Goal: Transaction & Acquisition: Purchase product/service

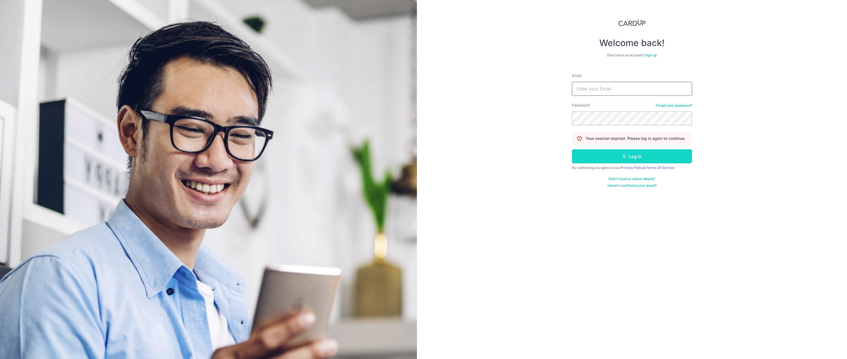
type input "[EMAIL_ADDRESS][DOMAIN_NAME]"
click at [603, 157] on button "Log in" at bounding box center [632, 156] width 120 height 14
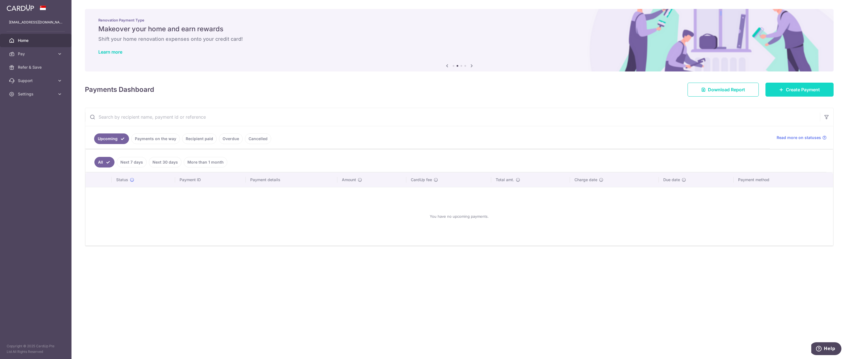
click at [793, 91] on span "Create Payment" at bounding box center [802, 89] width 34 height 7
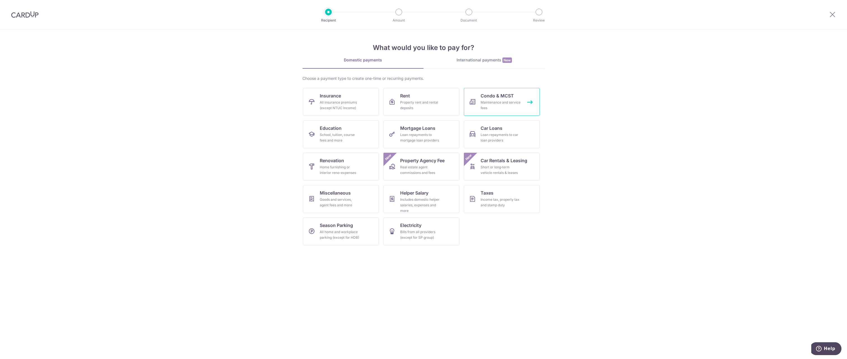
click at [492, 106] on div "Maintenance and service fees" at bounding box center [500, 105] width 40 height 11
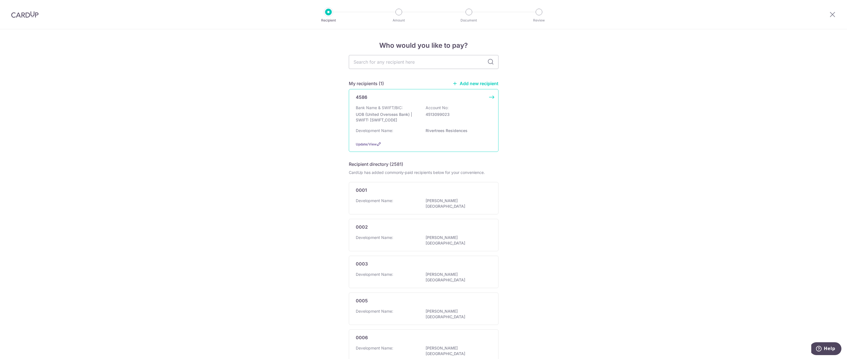
click at [473, 131] on p "Rivertrees Residences" at bounding box center [456, 131] width 63 height 6
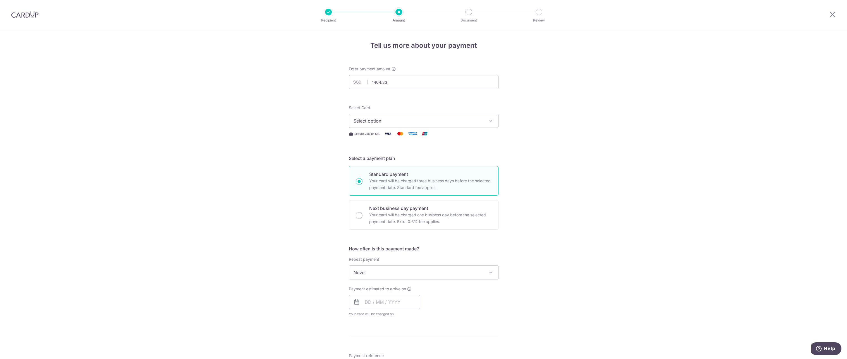
type input "1,404.33"
click at [331, 111] on div "Tell us more about your payment Enter payment amount SGD 1,404.33 1404.33 Selec…" at bounding box center [423, 281] width 847 height 505
click at [370, 120] on span "Select option" at bounding box center [418, 121] width 130 height 7
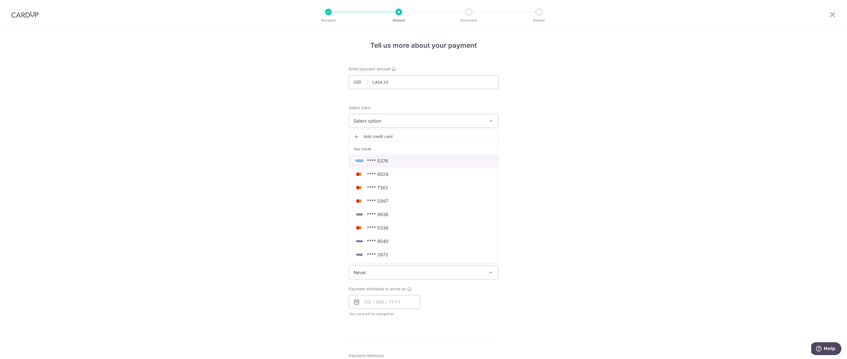
click at [371, 160] on span "**** 5376" at bounding box center [377, 160] width 21 height 7
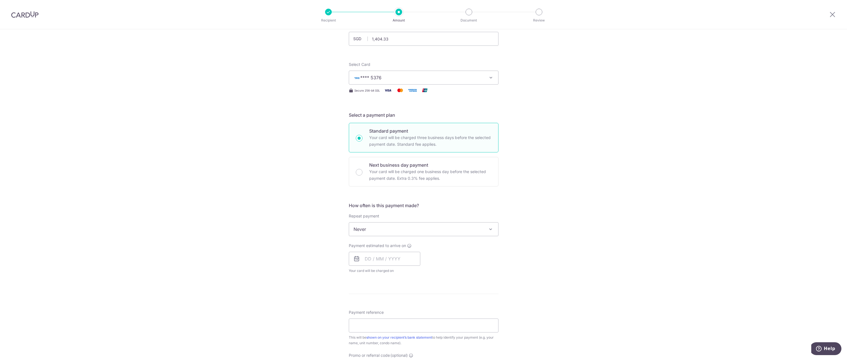
scroll to position [56, 0]
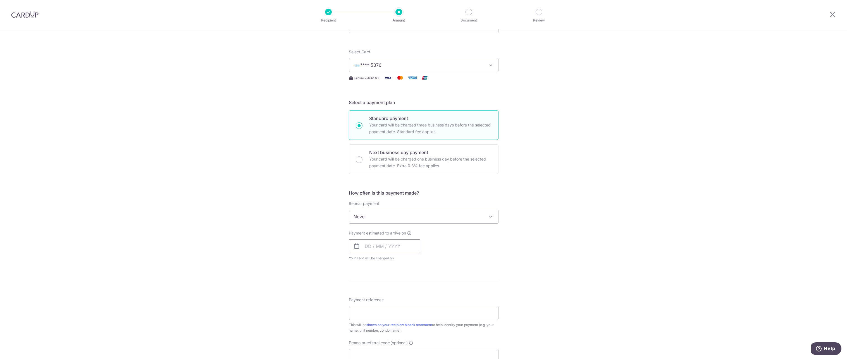
click at [368, 246] on input "text" at bounding box center [384, 246] width 71 height 14
click at [373, 243] on input "text" at bounding box center [384, 246] width 71 height 14
click at [415, 308] on link "17" at bounding box center [415, 308] width 9 height 9
type input "17/10/2025"
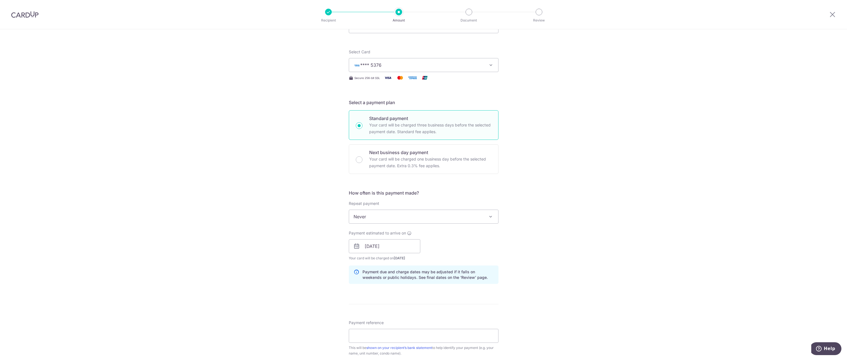
click at [317, 269] on div "Tell us more about your payment Enter payment amount SGD 1,404.33 1404.33 Selec…" at bounding box center [423, 237] width 847 height 528
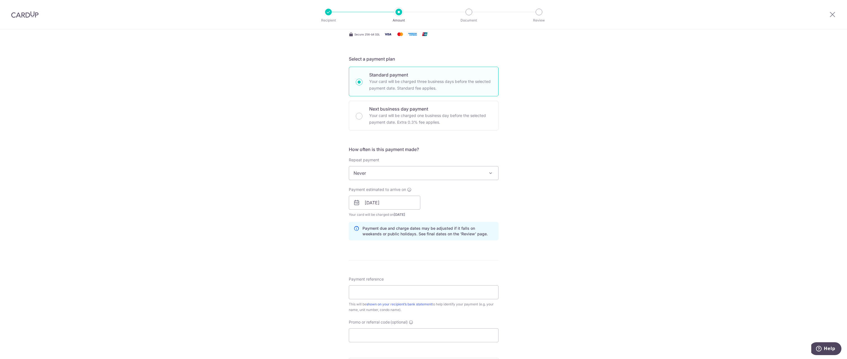
scroll to position [140, 0]
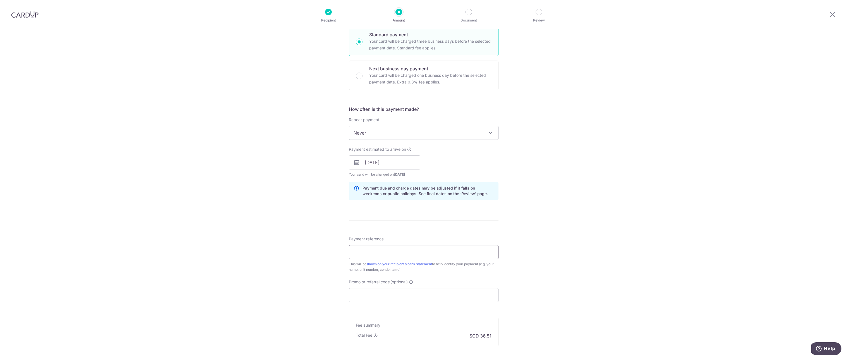
click at [379, 250] on input "Payment reference" at bounding box center [424, 252] width 150 height 14
type input "2"
click at [335, 284] on div "Tell us more about your payment Enter payment amount SGD 1,404.33 1404.33 Selec…" at bounding box center [423, 154] width 847 height 528
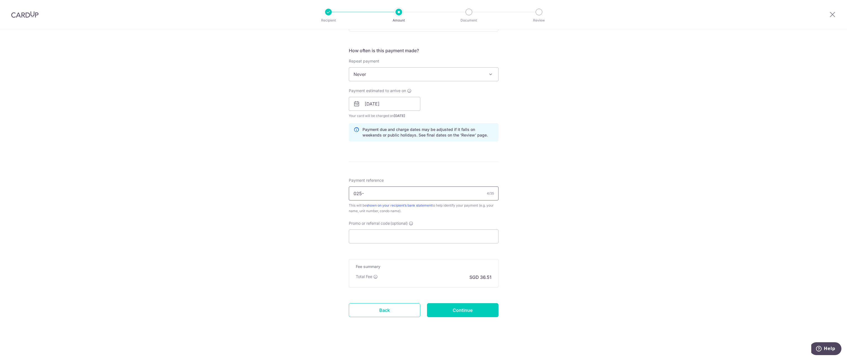
click at [372, 197] on input "025-" at bounding box center [424, 193] width 150 height 14
type input "025-10-14"
click at [454, 310] on input "Continue" at bounding box center [462, 310] width 71 height 14
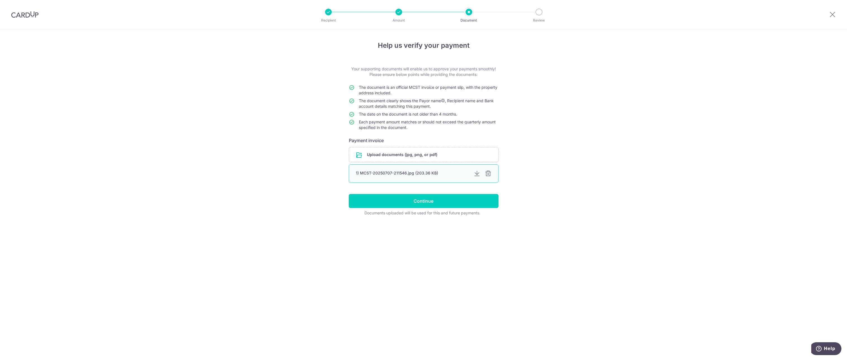
click at [488, 174] on div at bounding box center [488, 173] width 7 height 7
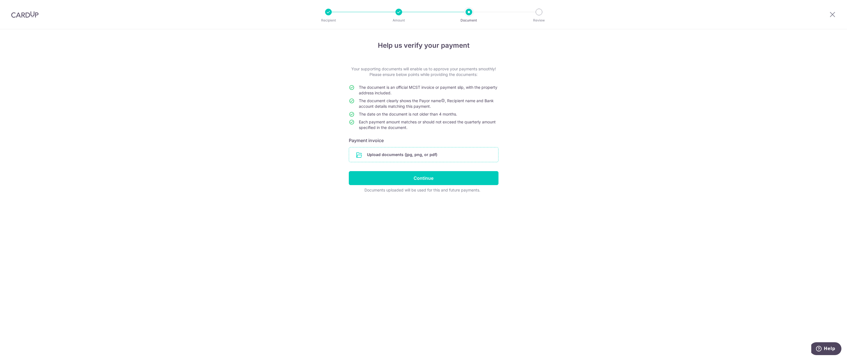
click at [443, 154] on input "file" at bounding box center [423, 154] width 149 height 15
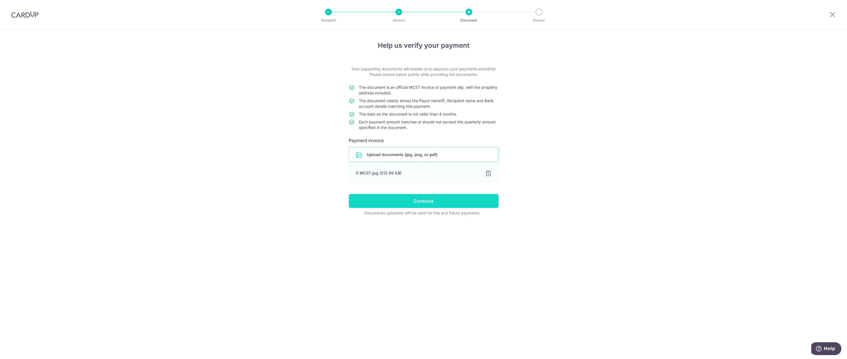
click at [409, 200] on input "Continue" at bounding box center [424, 201] width 150 height 14
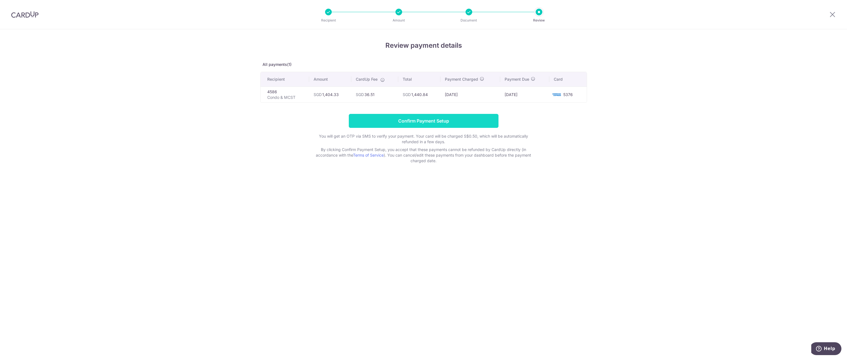
click at [438, 123] on input "Confirm Payment Setup" at bounding box center [424, 121] width 150 height 14
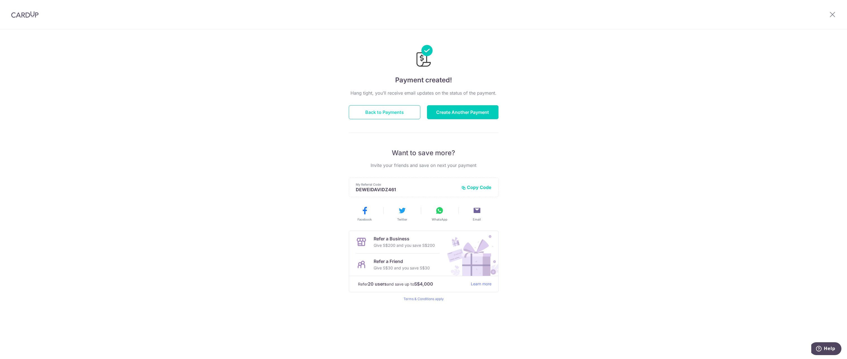
click at [384, 116] on button "Back to Payments" at bounding box center [384, 112] width 71 height 14
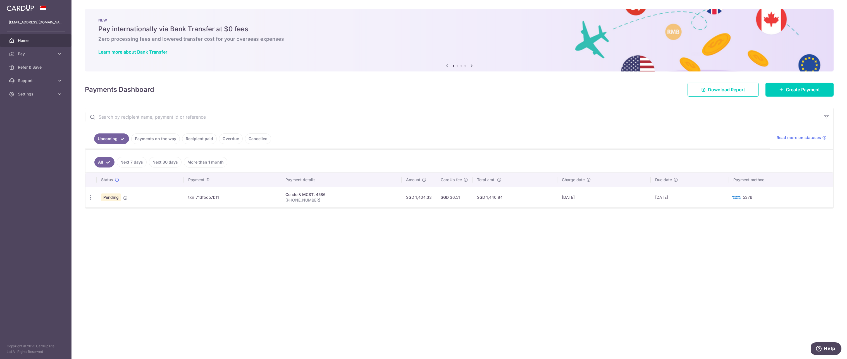
click at [161, 140] on link "Payments on the way" at bounding box center [155, 138] width 49 height 11
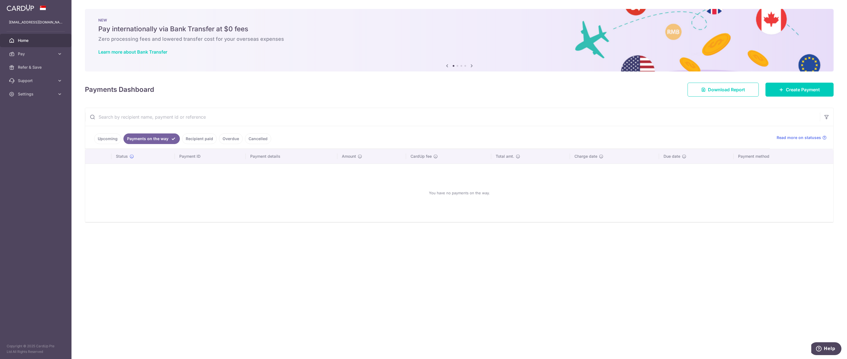
click at [193, 140] on link "Recipient paid" at bounding box center [199, 138] width 35 height 11
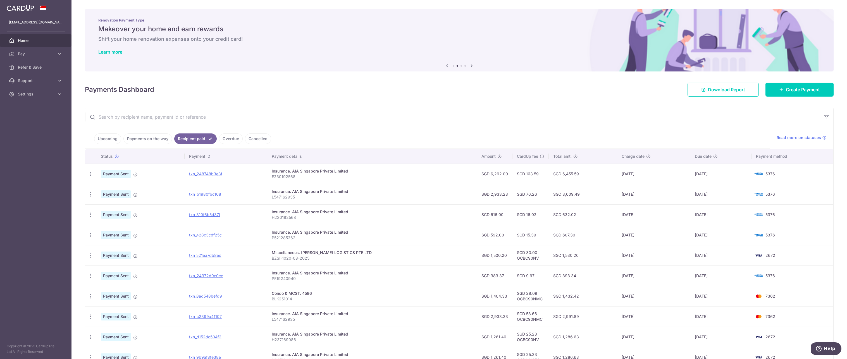
click at [314, 221] on td "Insurance. AIA Singapore Private Limited H230192568" at bounding box center [372, 214] width 210 height 20
drag, startPoint x: 315, startPoint y: 218, endPoint x: 309, endPoint y: 213, distance: 7.7
click at [309, 213] on td "Insurance. AIA Singapore Private Limited H230192568" at bounding box center [372, 214] width 210 height 20
click at [383, 218] on p "H230192568" at bounding box center [372, 218] width 201 height 6
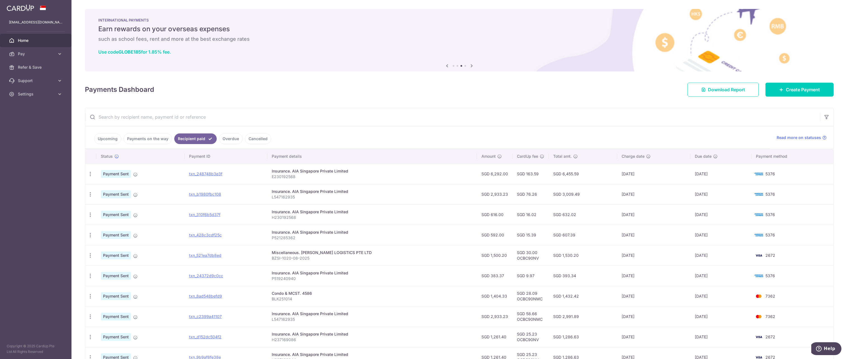
drag, startPoint x: 491, startPoint y: 221, endPoint x: 280, endPoint y: 211, distance: 211.5
click at [280, 211] on tr "PDF Receipt Payment Sent txn_310f6b5d37f Insurance. AIA Singapore Private Limit…" at bounding box center [459, 214] width 748 height 20
copy tr "Insurance. AIA Singapore Private Limited H230192568 SGD 616.00"
